Goal: Find specific page/section: Find specific page/section

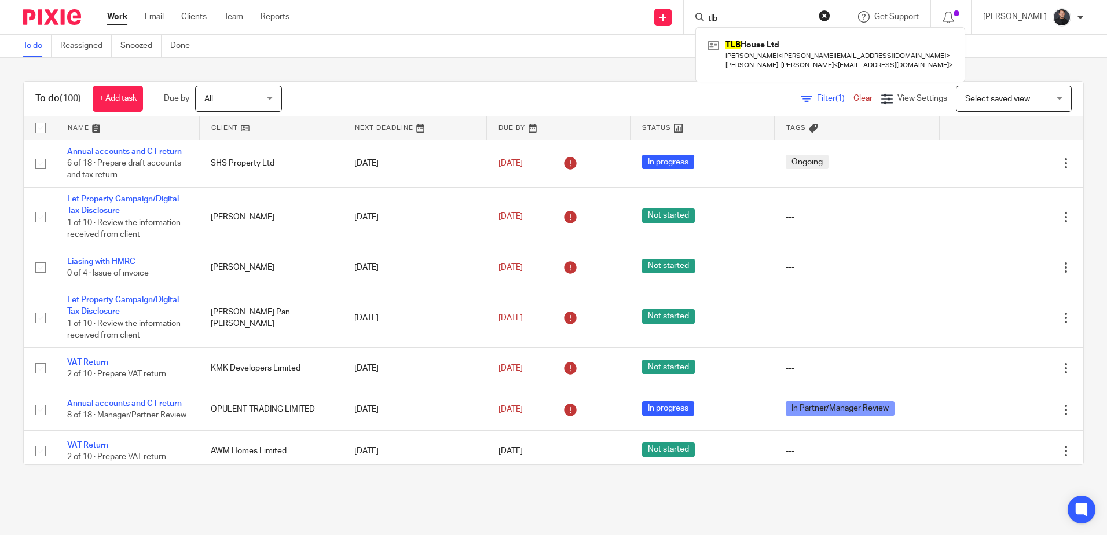
click at [830, 15] on button "reset" at bounding box center [824, 16] width 12 height 12
click at [767, 16] on input "Search" at bounding box center [759, 19] width 104 height 10
type input "gp.netu"
click at [777, 44] on link at bounding box center [789, 49] width 171 height 27
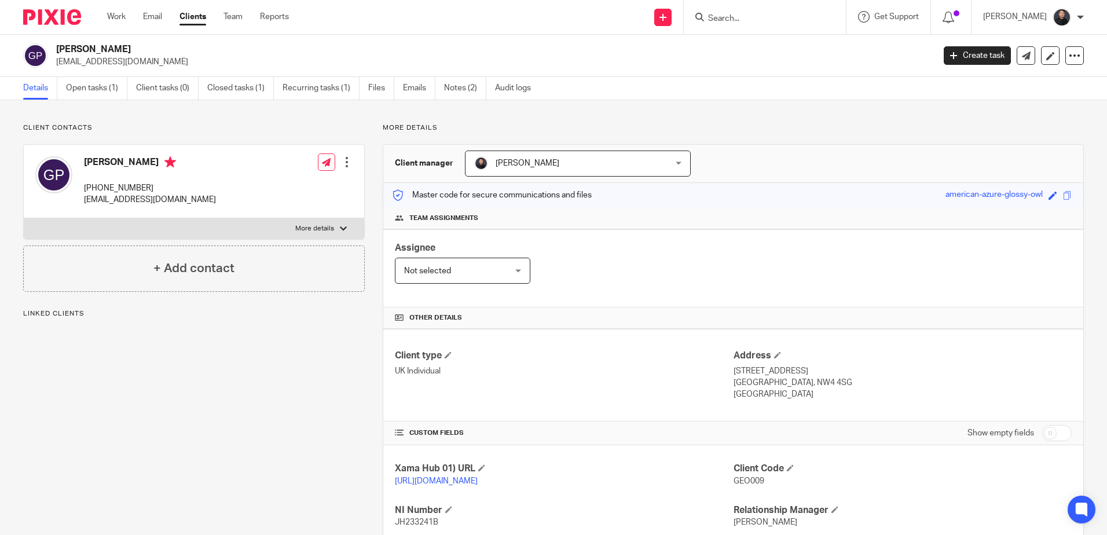
click at [97, 91] on link "Open tasks (1)" at bounding box center [96, 88] width 61 height 23
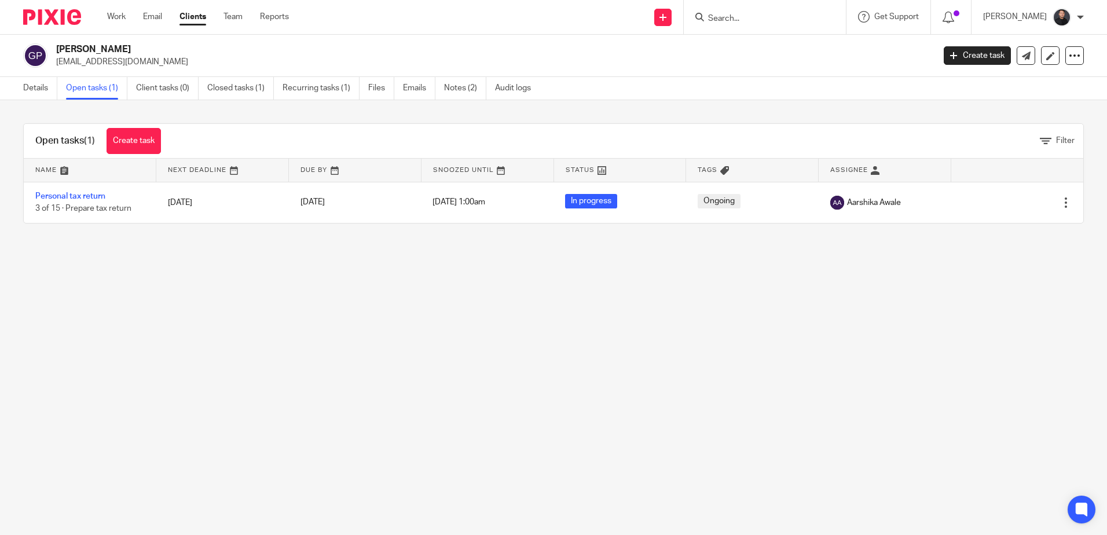
click at [774, 22] on input "Search" at bounding box center [759, 19] width 104 height 10
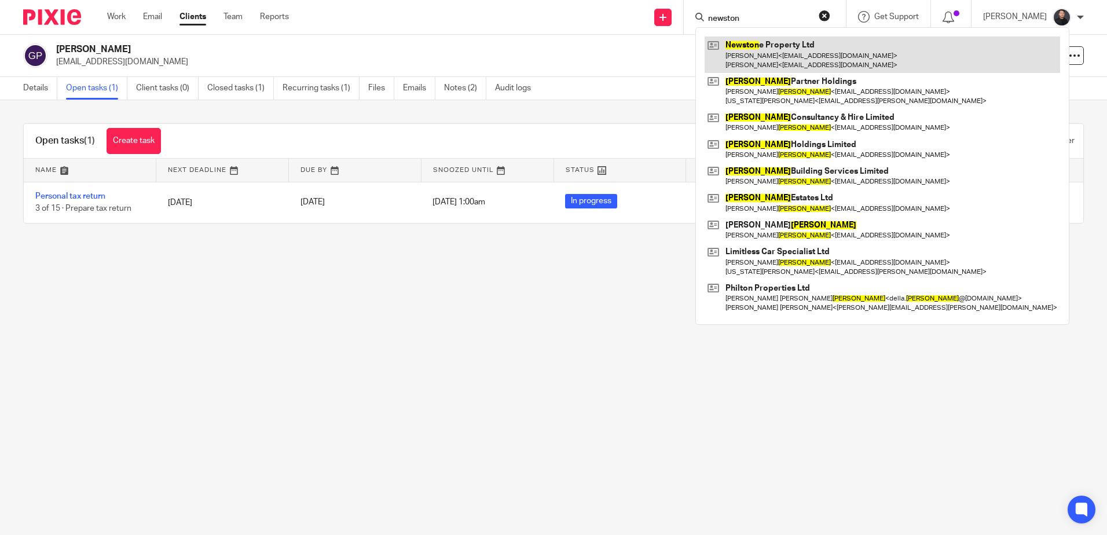
type input "newston"
click at [785, 54] on link at bounding box center [881, 54] width 355 height 36
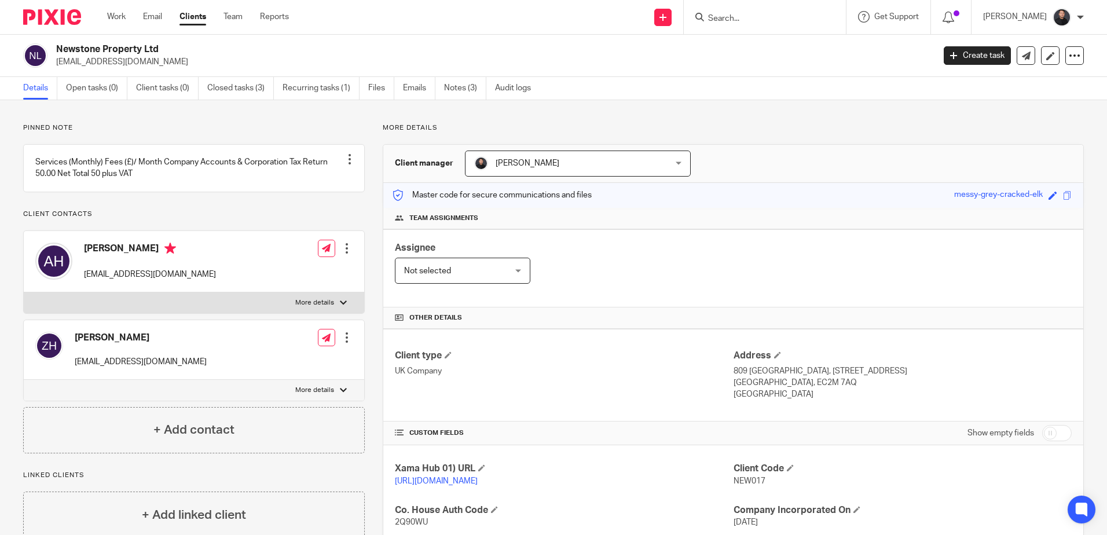
click at [758, 19] on input "Search" at bounding box center [759, 19] width 104 height 10
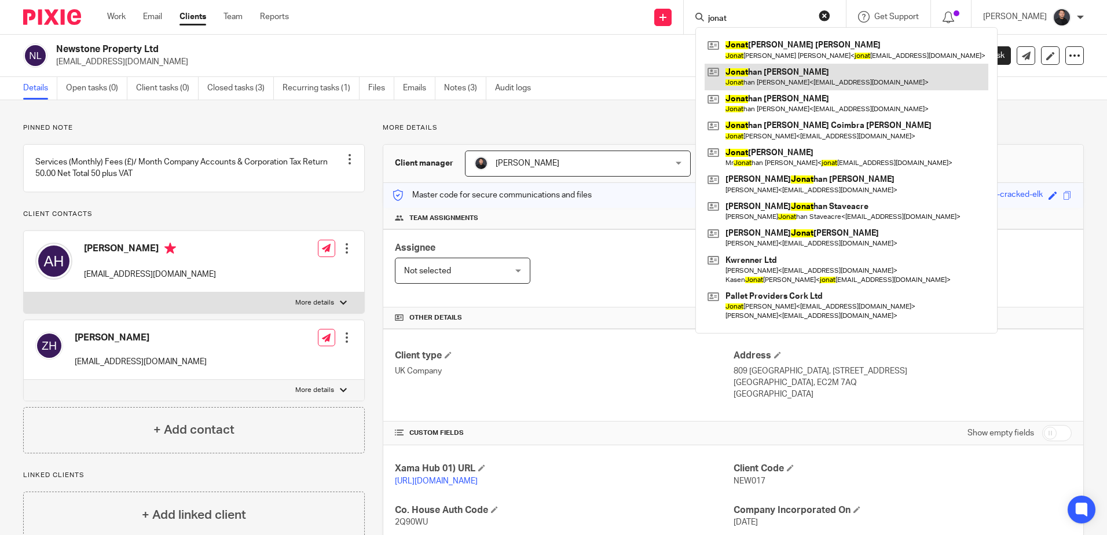
type input "jonat"
click at [795, 80] on link at bounding box center [846, 77] width 284 height 27
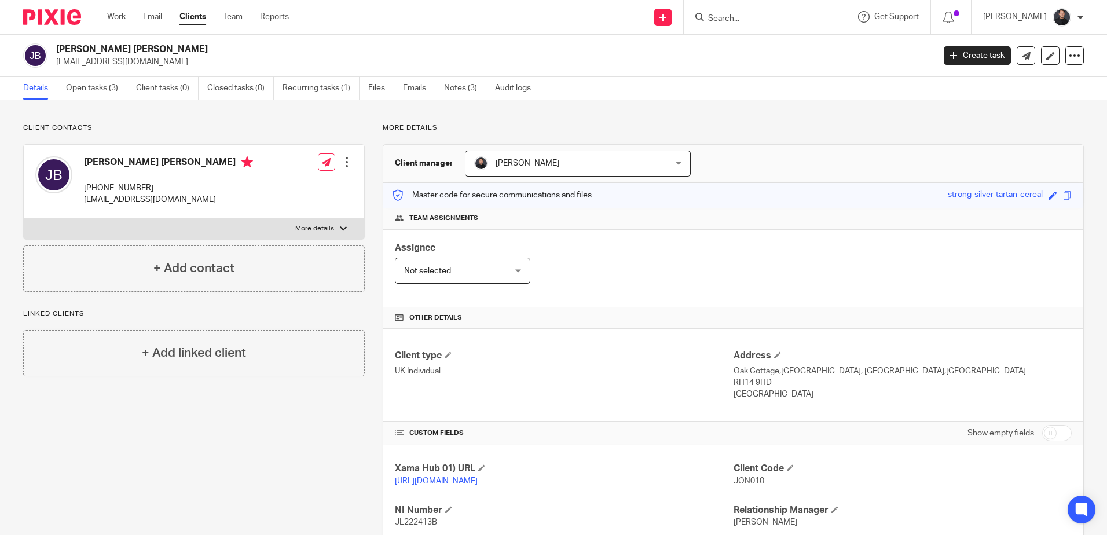
click at [761, 18] on input "Search" at bounding box center [759, 19] width 104 height 10
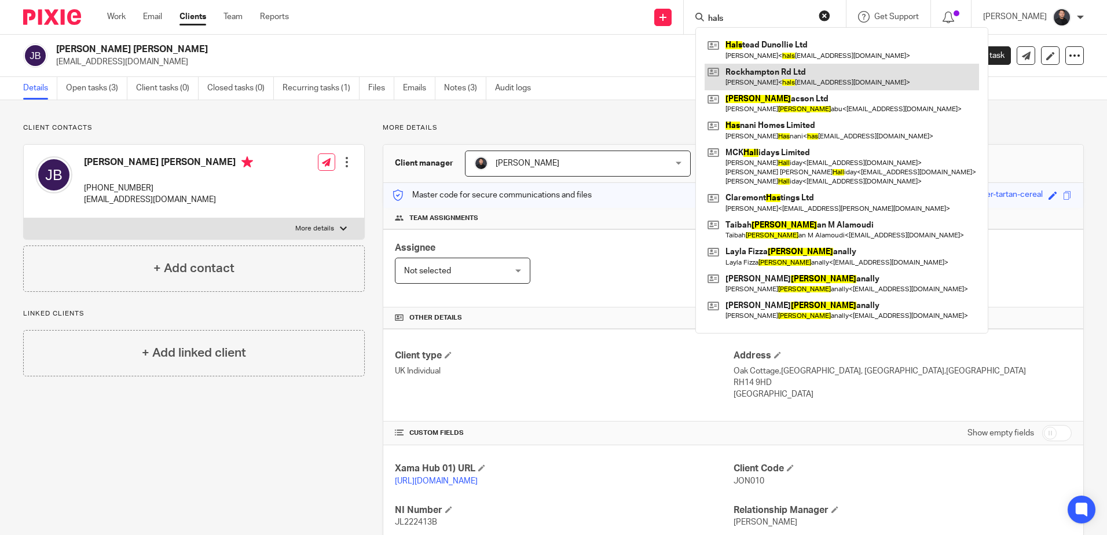
type input "hals"
click at [816, 64] on link at bounding box center [841, 77] width 274 height 27
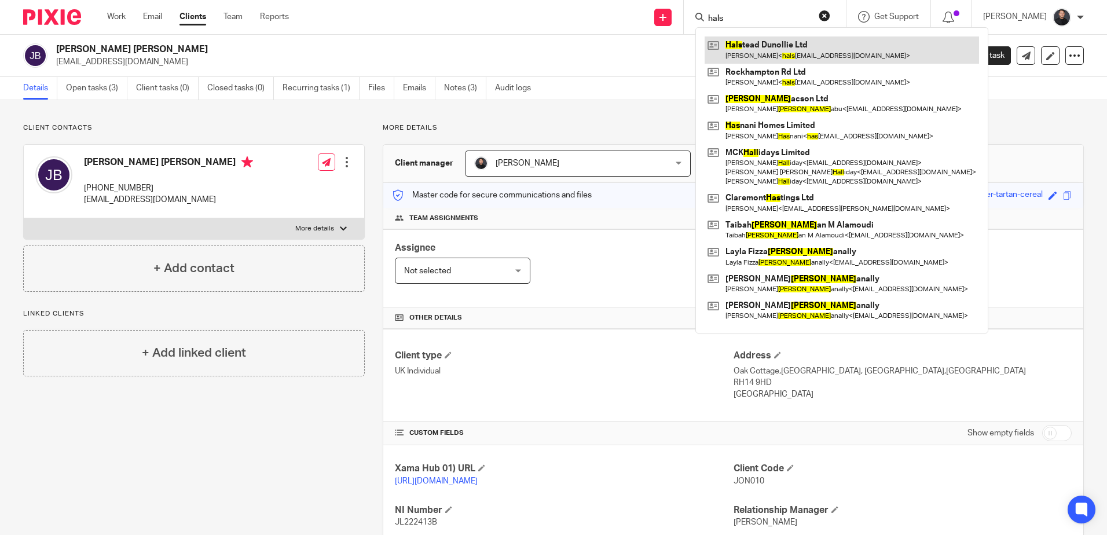
click at [792, 54] on link at bounding box center [841, 49] width 274 height 27
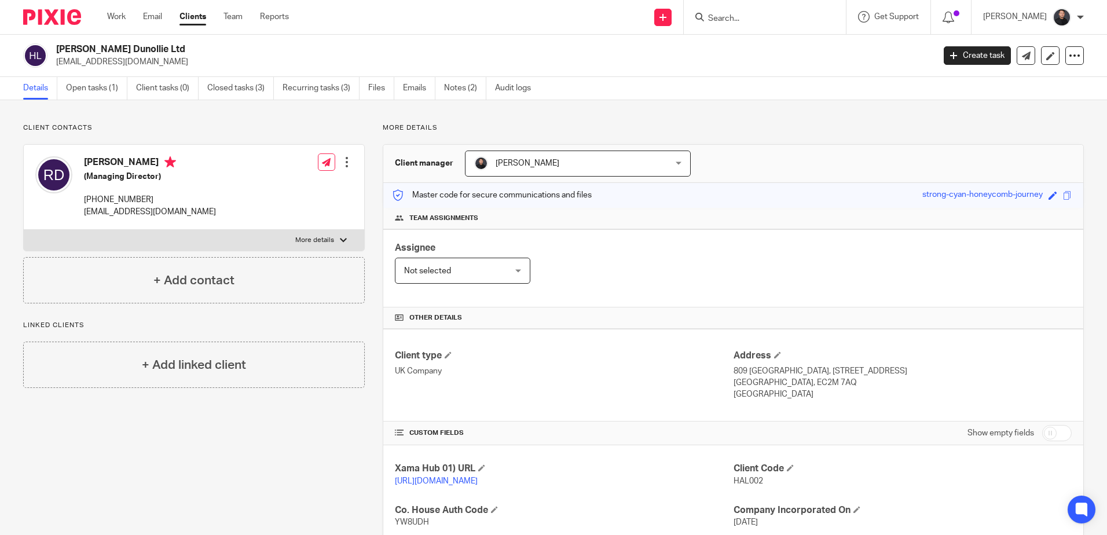
click at [761, 21] on input "Search" at bounding box center [759, 19] width 104 height 10
type input "husson ca"
click at [765, 49] on link at bounding box center [802, 49] width 196 height 27
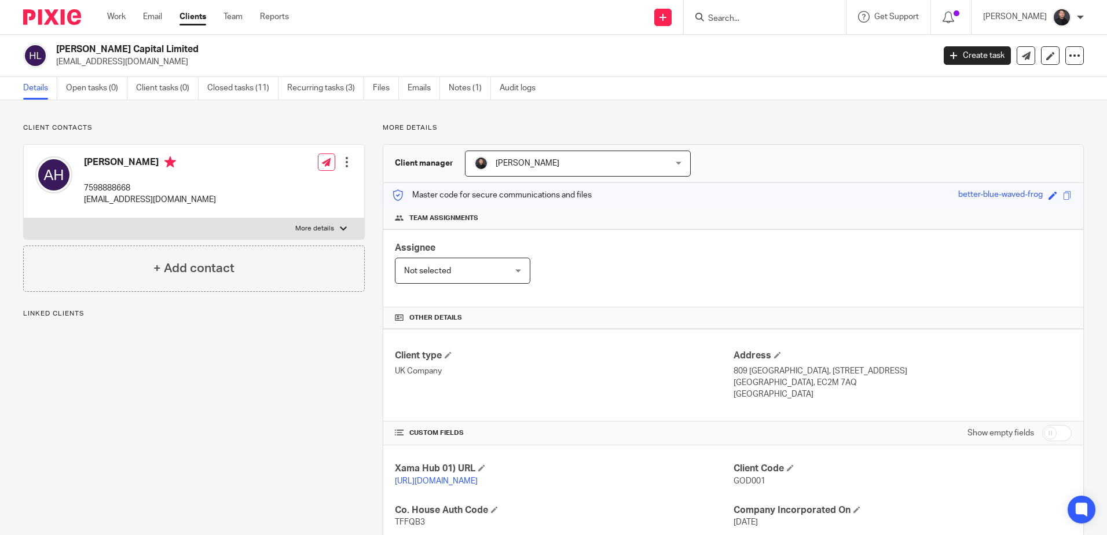
scroll to position [254, 0]
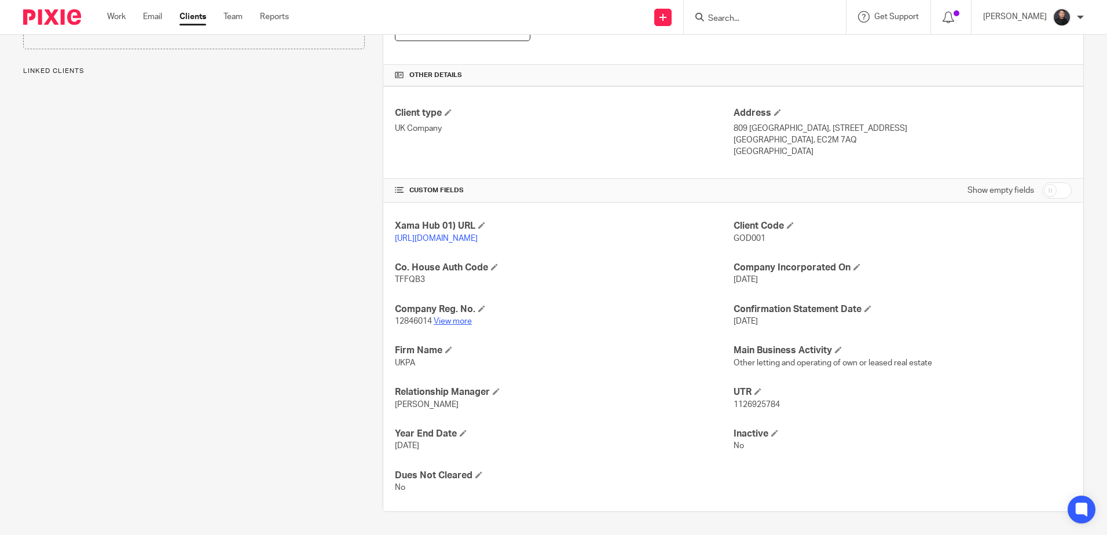
click at [464, 322] on link "View more" at bounding box center [453, 321] width 38 height 8
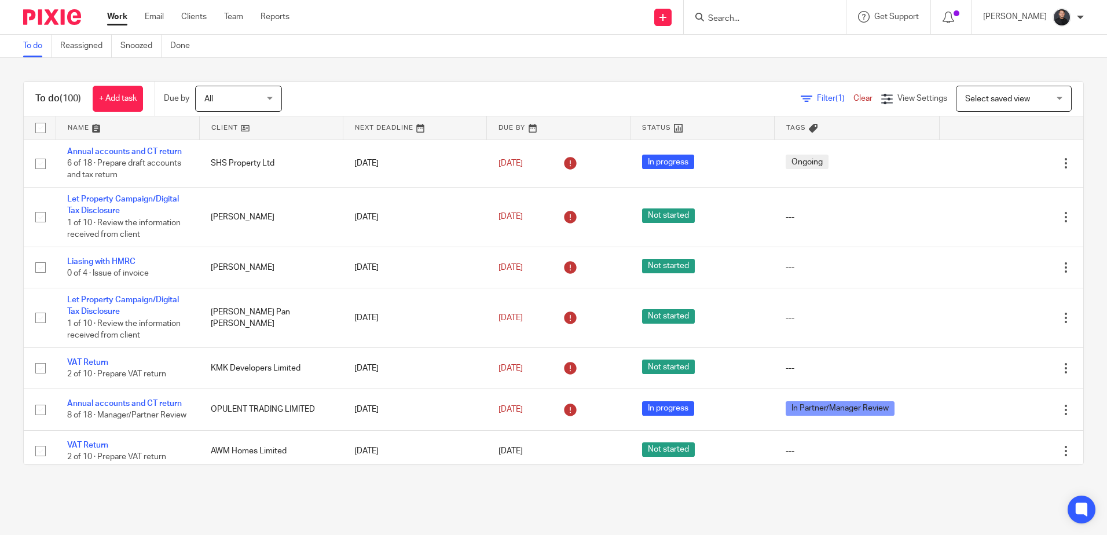
click at [761, 19] on input "Search" at bounding box center [759, 19] width 104 height 10
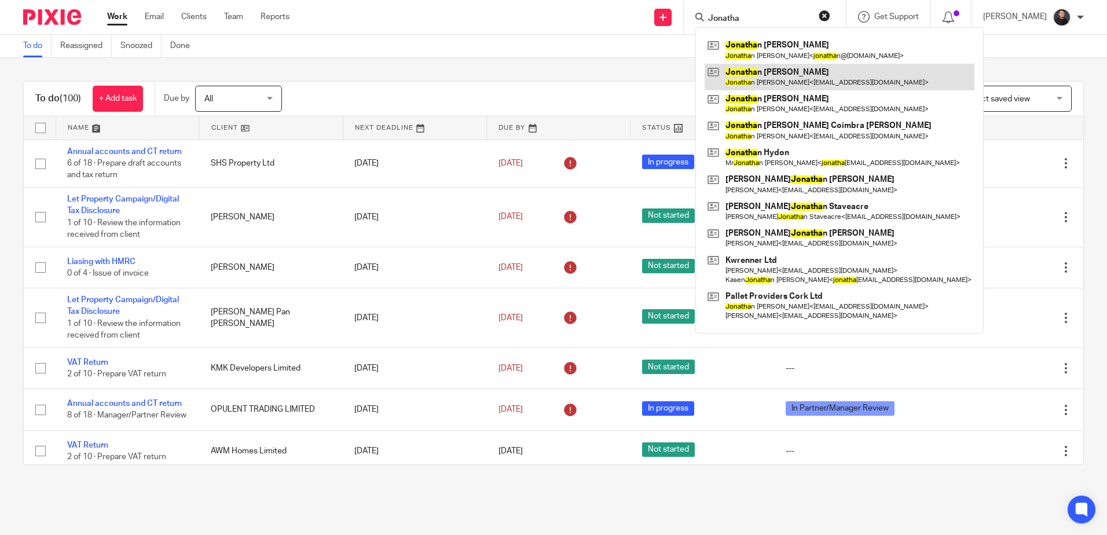
type input "Jonatha"
click at [781, 76] on link at bounding box center [839, 77] width 270 height 27
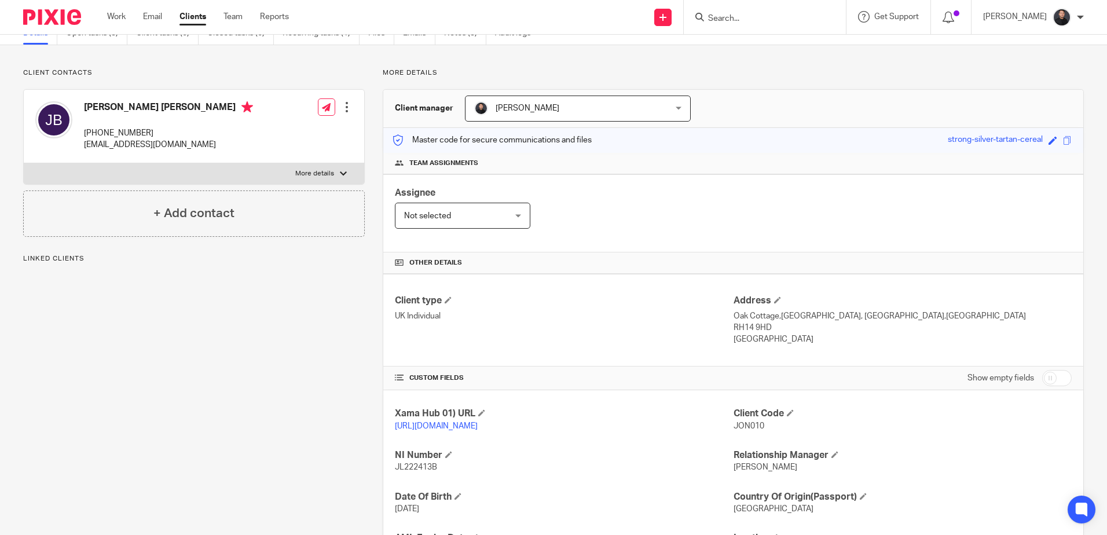
scroll to position [171, 0]
